Goal: Task Accomplishment & Management: Manage account settings

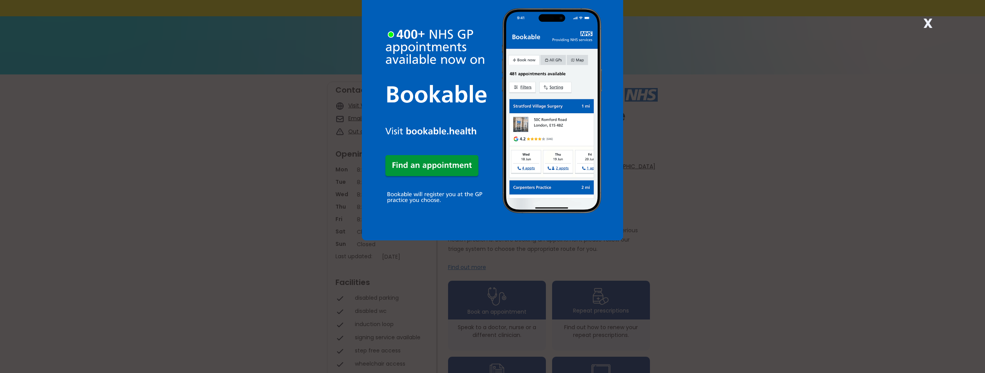
click at [813, 161] on div "X" at bounding box center [492, 186] width 985 height 373
click at [715, 197] on div "X" at bounding box center [492, 186] width 985 height 373
click at [715, 247] on div "X" at bounding box center [492, 186] width 985 height 373
click at [796, 85] on div "X" at bounding box center [492, 186] width 985 height 373
click at [931, 24] on strong "X" at bounding box center [927, 23] width 9 height 19
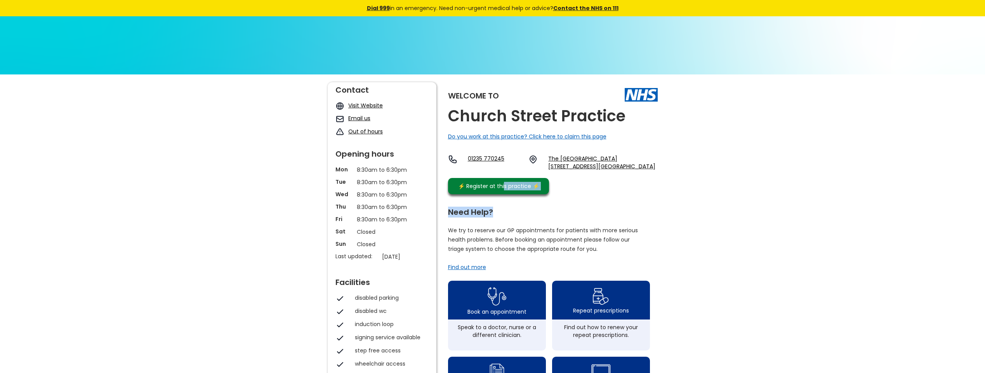
drag, startPoint x: 529, startPoint y: 216, endPoint x: 495, endPoint y: 181, distance: 48.8
click at [495, 181] on div "Welcome to [GEOGRAPHIC_DATA] Practice Do you work at this practice? Click here …" at bounding box center [493, 369] width 330 height 575
drag, startPoint x: 495, startPoint y: 181, endPoint x: 479, endPoint y: 138, distance: 46.1
click at [479, 138] on div "Do you work at this practice? Click here to claim this page" at bounding box center [527, 137] width 158 height 8
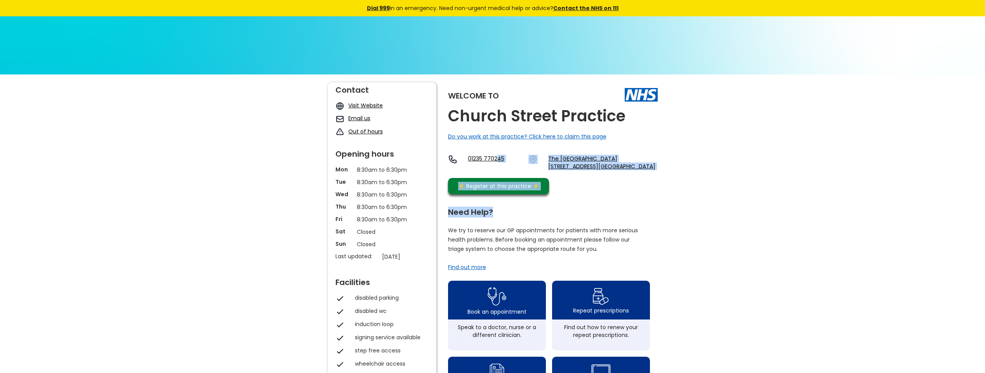
click at [90, 41] on img at bounding box center [492, 293] width 985 height 554
